Goal: Task Accomplishment & Management: Complete application form

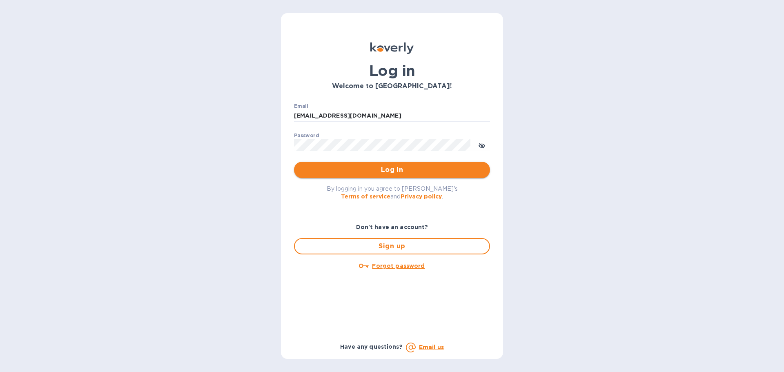
click at [424, 168] on span "Log in" at bounding box center [391, 170] width 183 height 10
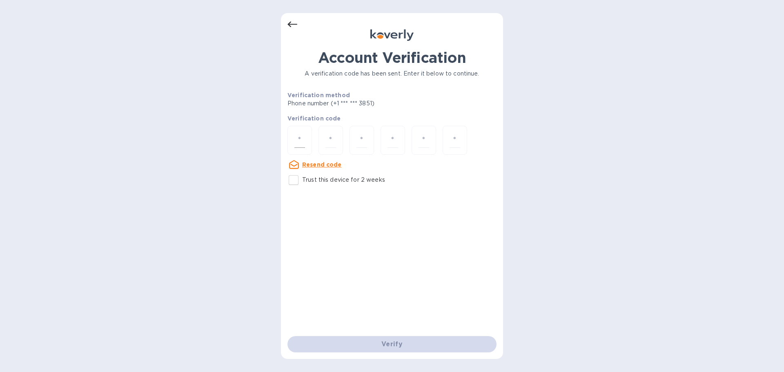
click at [304, 140] on input "number" at bounding box center [299, 140] width 11 height 15
type input "6"
type input "2"
type input "5"
type input "0"
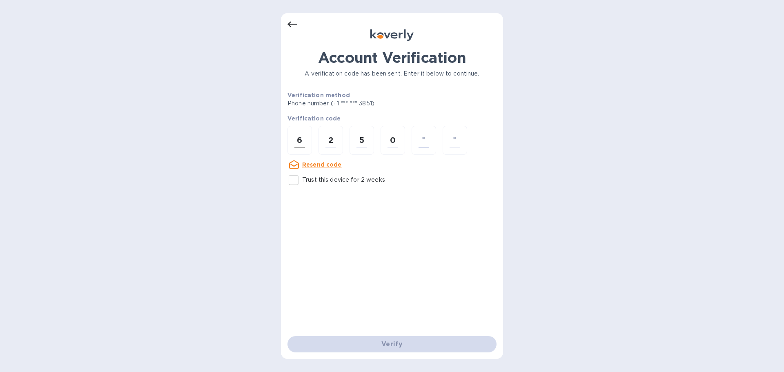
type input "8"
type input "7"
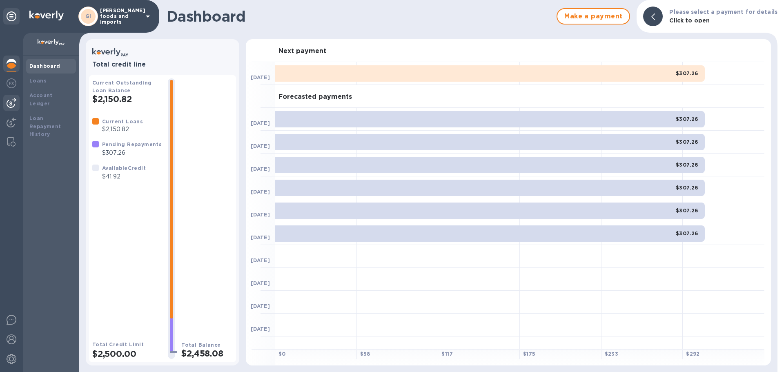
click at [14, 100] on img at bounding box center [12, 103] width 10 height 10
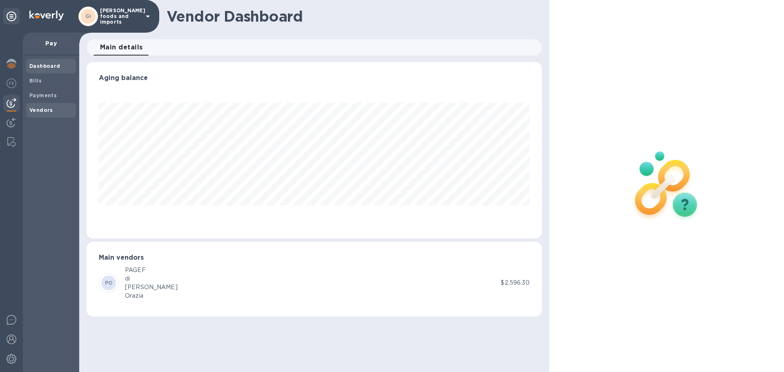
scroll to position [176, 455]
click at [40, 110] on b "Vendors" at bounding box center [41, 110] width 24 height 6
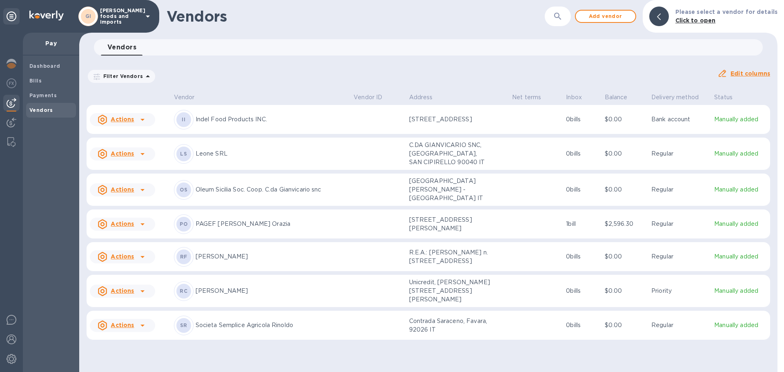
click at [128, 190] on u "Actions" at bounding box center [122, 189] width 23 height 7
click at [135, 222] on b "Add new bill" at bounding box center [132, 223] width 38 height 7
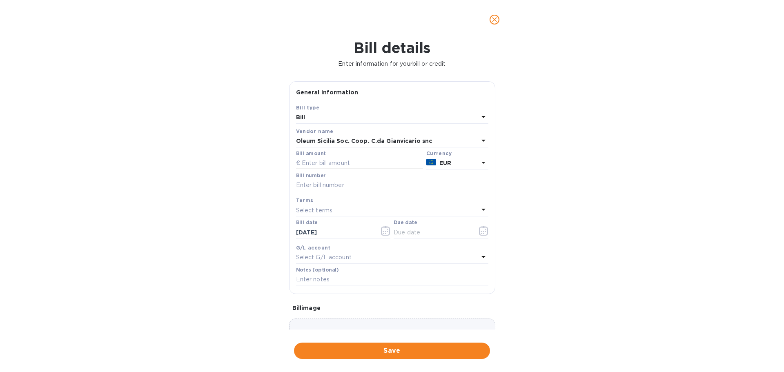
click at [331, 162] on input "text" at bounding box center [359, 163] width 127 height 12
type input "10,000"
click at [373, 183] on input "text" at bounding box center [392, 185] width 192 height 12
type input "08282025"
click at [333, 211] on div "Select terms" at bounding box center [387, 209] width 182 height 11
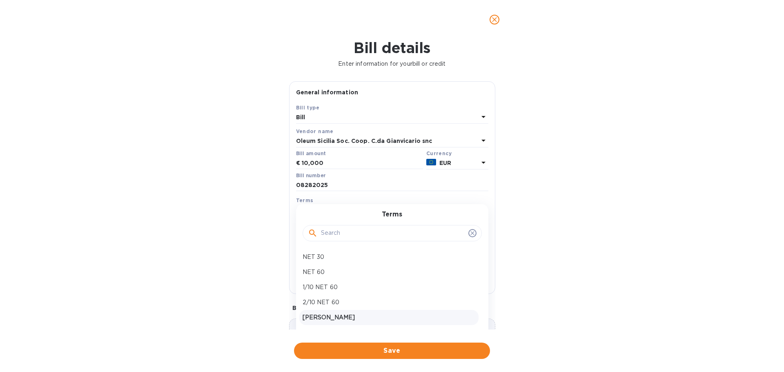
click at [355, 320] on p "[PERSON_NAME]" at bounding box center [388, 317] width 173 height 9
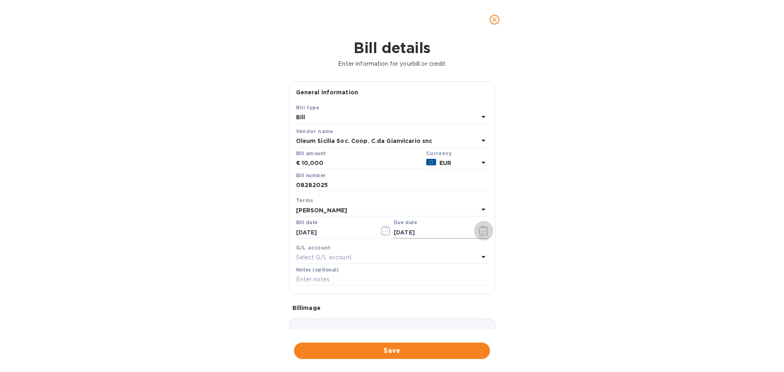
click at [482, 233] on icon "button" at bounding box center [482, 233] width 1 height 1
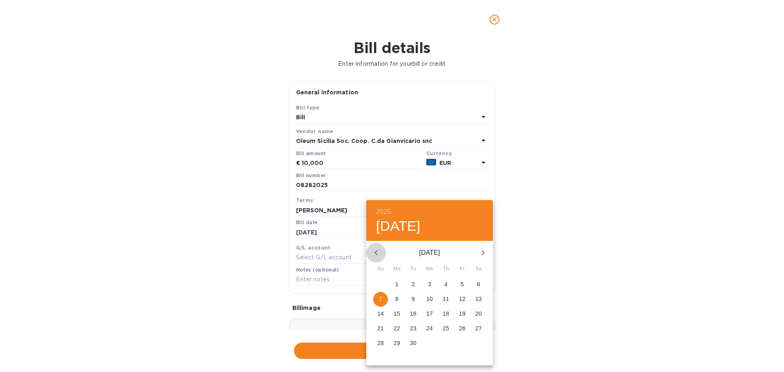
click at [375, 251] on icon "button" at bounding box center [376, 253] width 10 height 10
click at [448, 344] on p "28" at bounding box center [445, 343] width 7 height 8
type input "[DATE]"
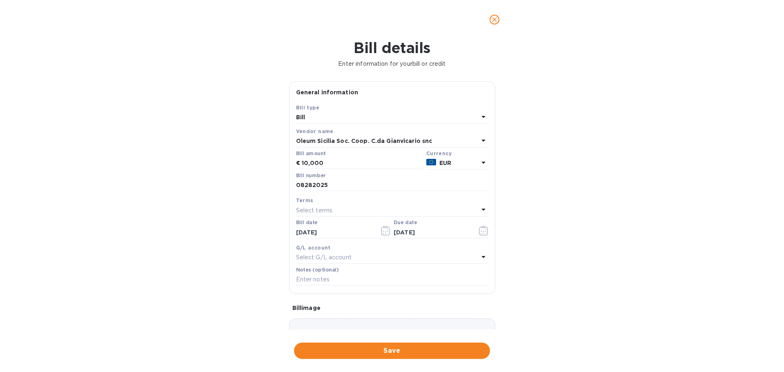
click at [342, 256] on p "Select G/L account" at bounding box center [324, 257] width 56 height 9
click at [218, 249] on div "Bill details Enter information for your bill or credit General information Save…" at bounding box center [392, 205] width 784 height 333
click at [335, 281] on input "text" at bounding box center [392, 279] width 192 height 12
type input "Mario Oil"
click at [393, 351] on span "Save" at bounding box center [391, 351] width 183 height 10
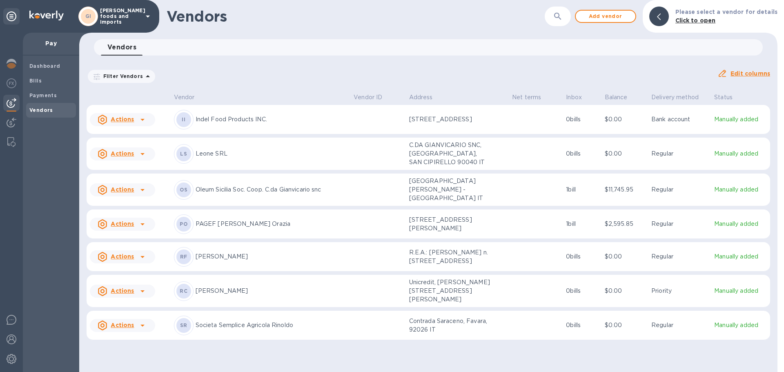
click at [127, 187] on u "Actions" at bounding box center [122, 189] width 23 height 7
click at [347, 189] on div at bounding box center [392, 186] width 784 height 372
click at [40, 76] on div "Bills" at bounding box center [51, 80] width 50 height 15
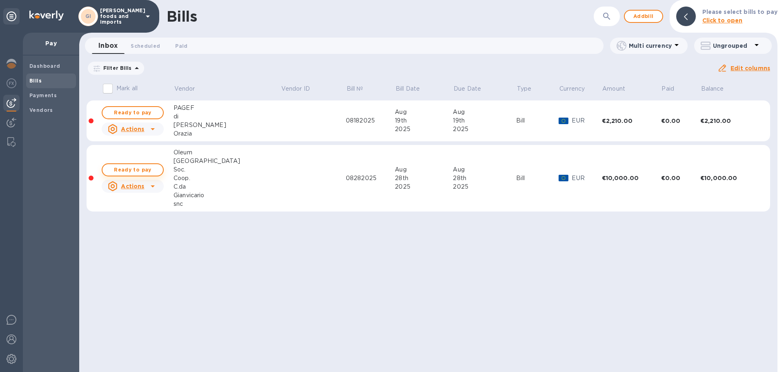
click at [154, 170] on span "Ready to pay" at bounding box center [132, 170] width 47 height 10
click at [154, 171] on span "Ready to pay" at bounding box center [132, 170] width 47 height 10
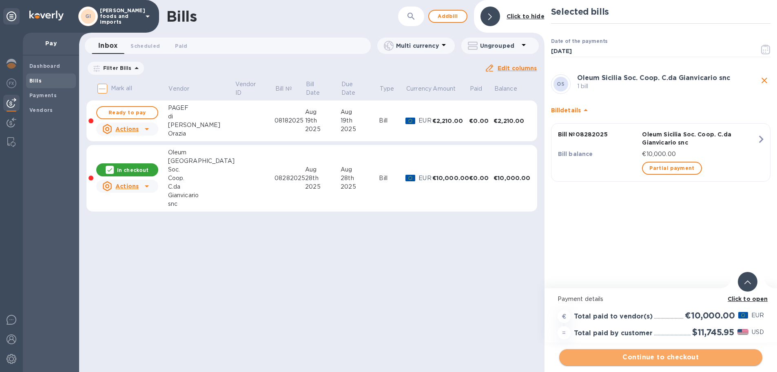
click at [650, 359] on span "Continue to checkout" at bounding box center [661, 357] width 190 height 10
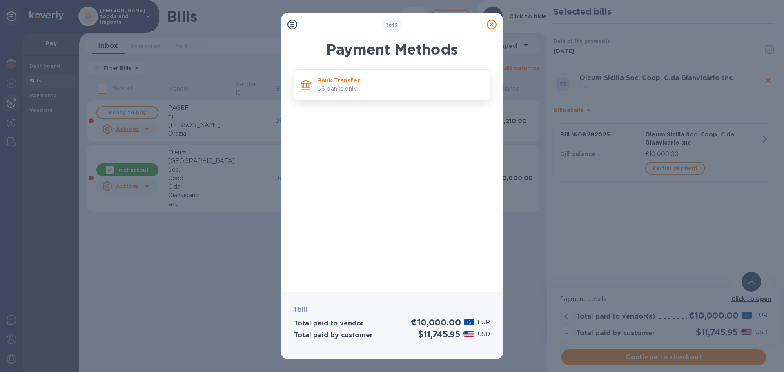
click at [316, 79] on div "Bank Transfer US banks only." at bounding box center [400, 84] width 172 height 23
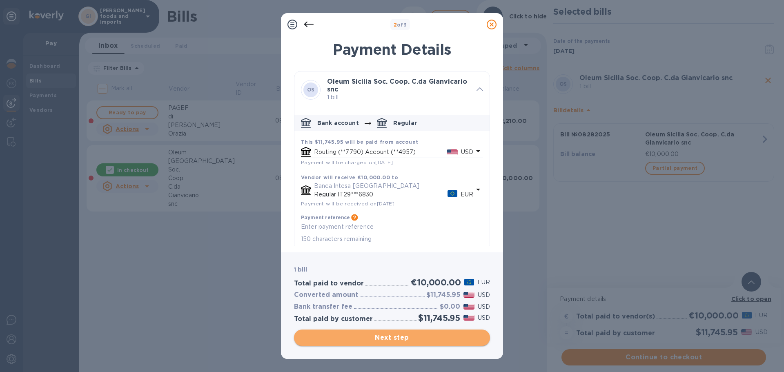
click at [370, 340] on span "Next step" at bounding box center [391, 338] width 183 height 10
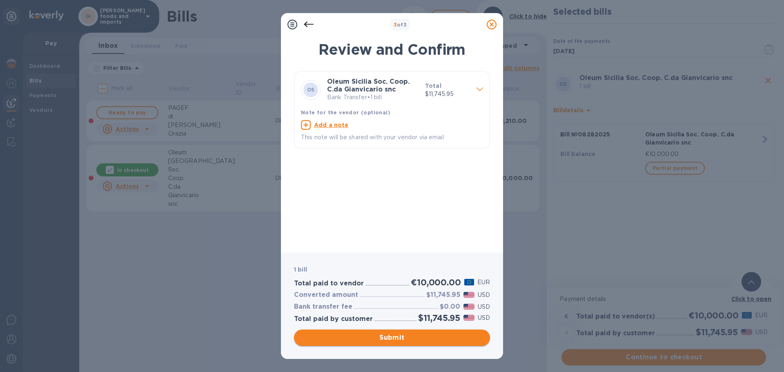
click at [370, 337] on span "Submit" at bounding box center [391, 338] width 183 height 10
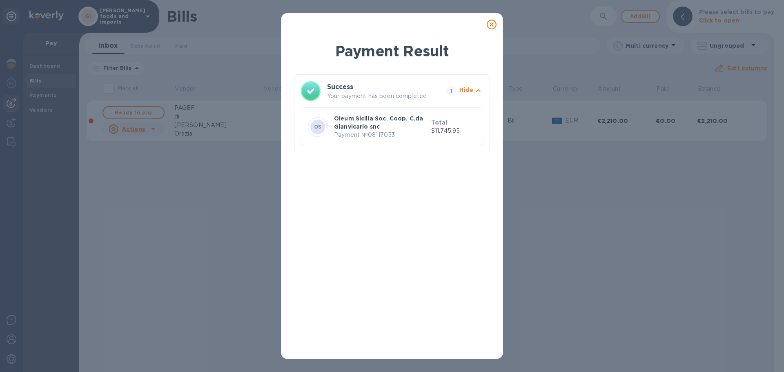
click at [489, 26] on icon at bounding box center [491, 25] width 10 height 10
